Goal: Task Accomplishment & Management: Use online tool/utility

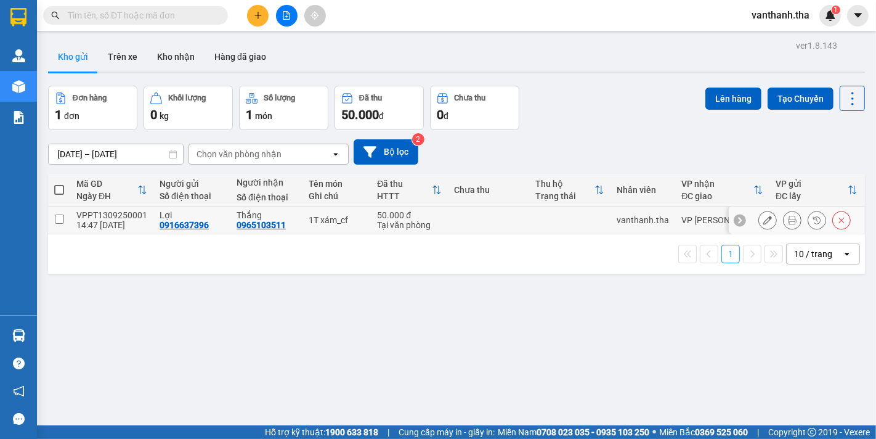
click at [63, 221] on input "checkbox" at bounding box center [59, 218] width 9 height 9
checkbox input "true"
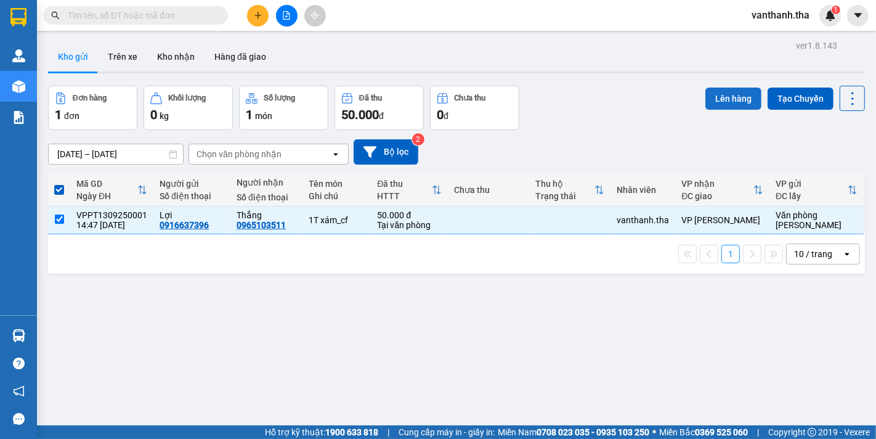
click at [719, 100] on button "Lên hàng" at bounding box center [733, 98] width 56 height 22
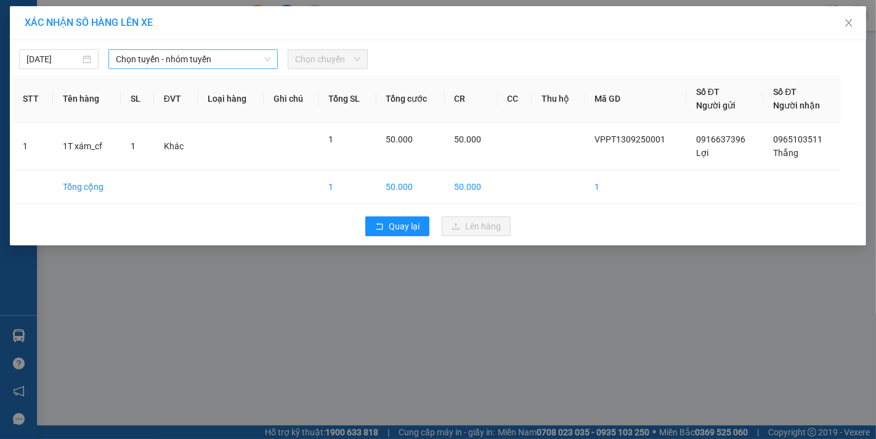
click at [152, 60] on span "Chọn tuyến - nhóm tuyến" at bounding box center [193, 59] width 155 height 18
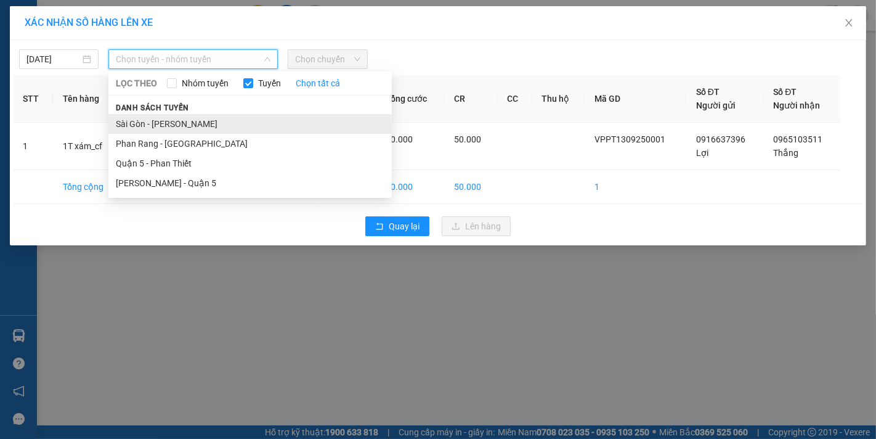
click at [155, 127] on li "Sài Gòn - [PERSON_NAME]" at bounding box center [249, 124] width 283 height 20
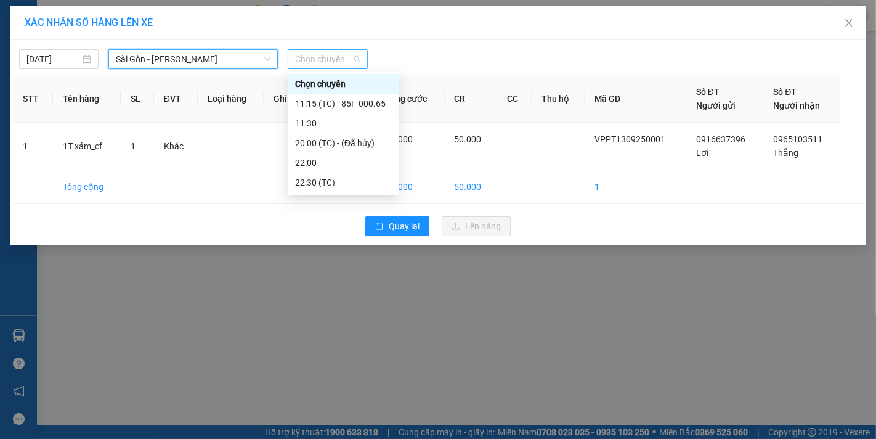
click at [327, 59] on span "Chọn chuyến" at bounding box center [327, 59] width 65 height 18
click at [312, 184] on div "22:30 (TC)" at bounding box center [343, 183] width 96 height 14
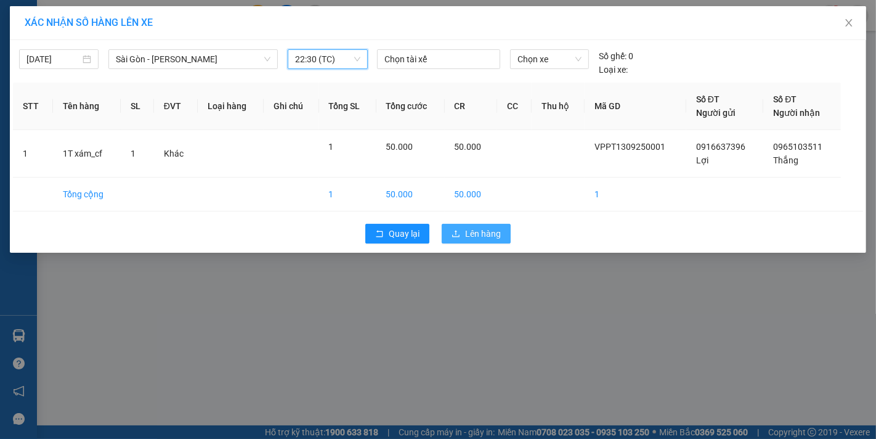
click at [479, 232] on span "Lên hàng" at bounding box center [483, 234] width 36 height 14
